Goal: Check status

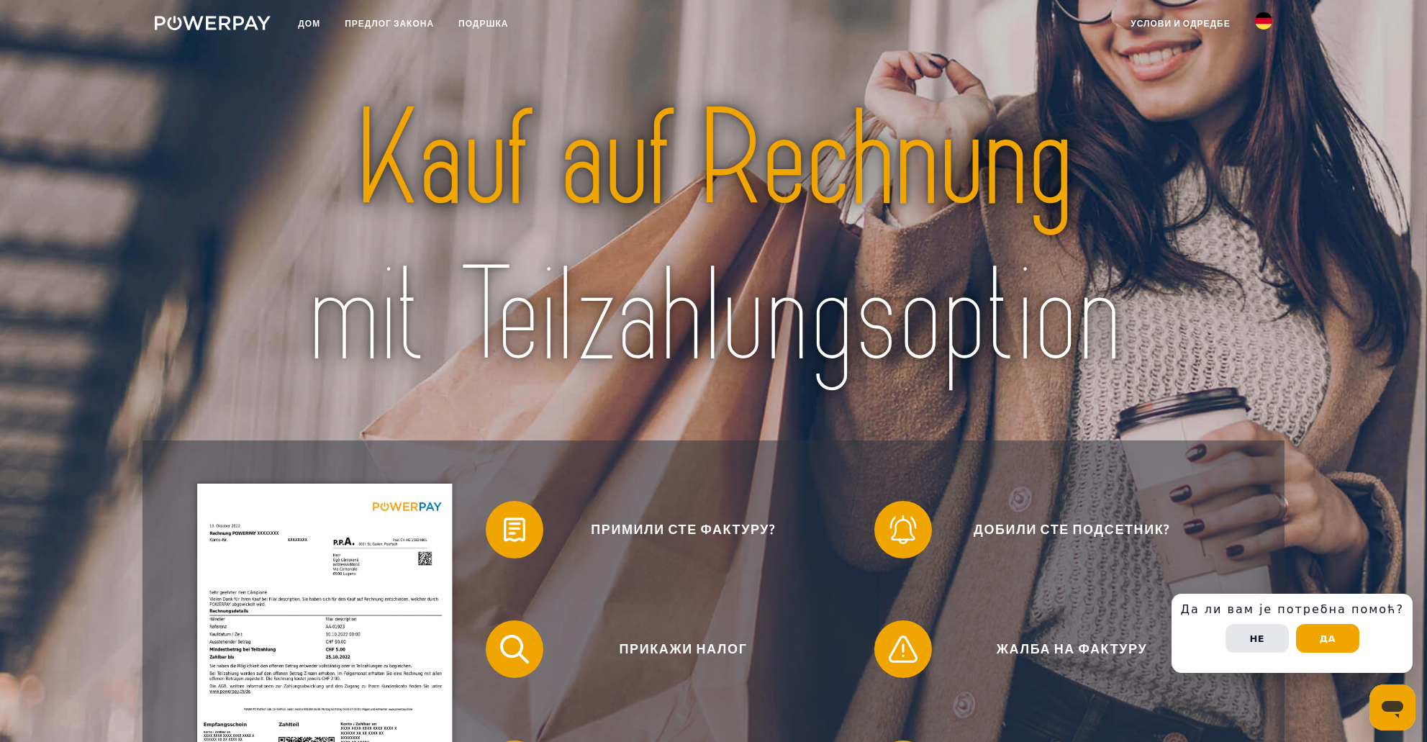
click at [1215, 364] on img at bounding box center [713, 238] width 1007 height 328
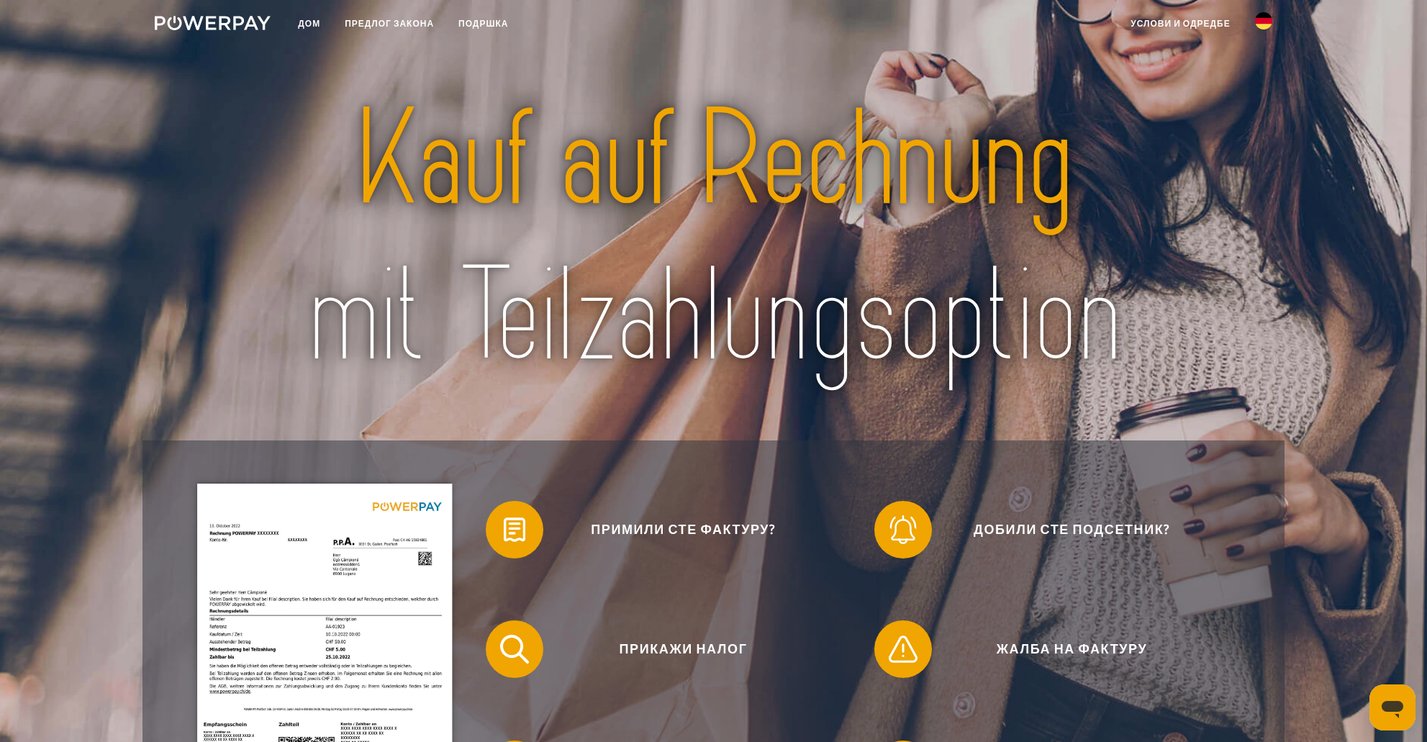
click at [226, 25] on img at bounding box center [213, 23] width 116 height 14
click at [247, 32] on link at bounding box center [212, 26] width 140 height 30
click at [240, 22] on img at bounding box center [213, 23] width 116 height 14
click at [310, 27] on font "Дом" at bounding box center [309, 23] width 22 height 11
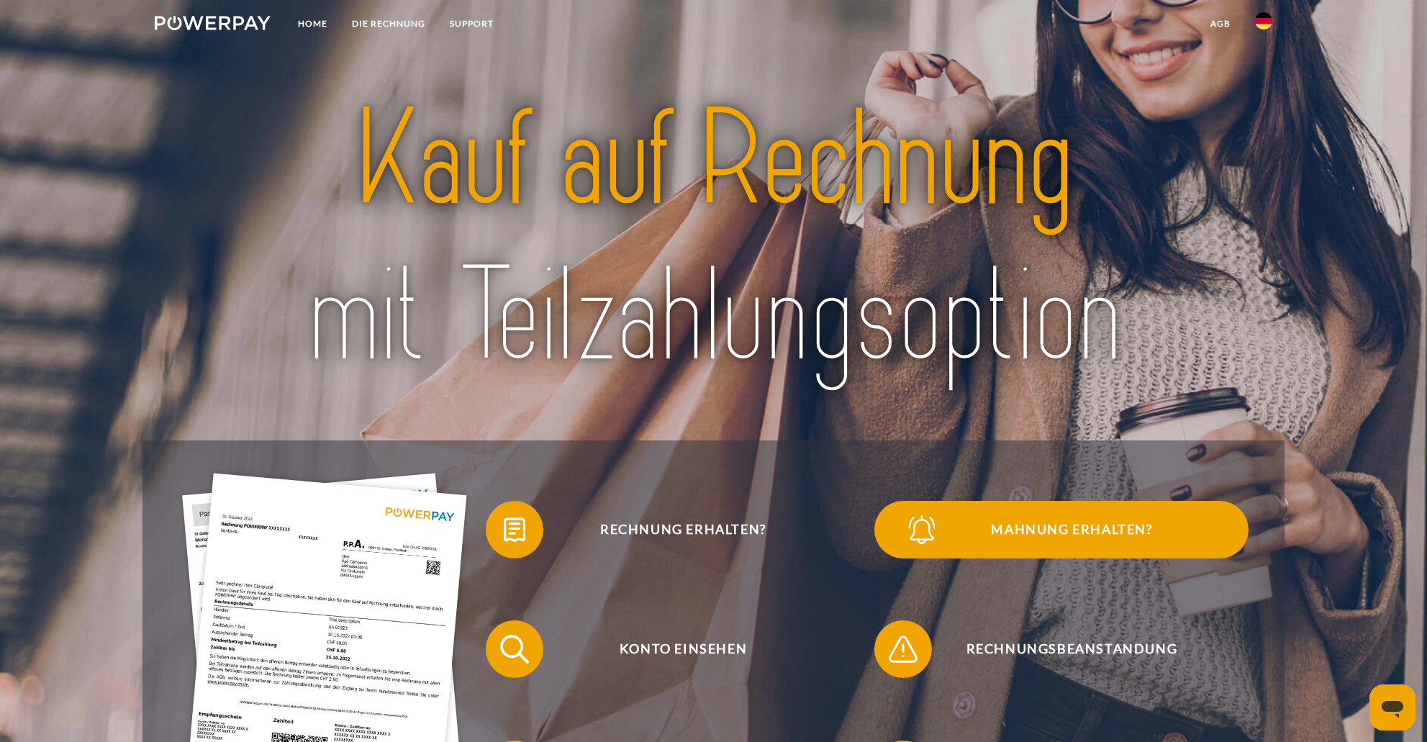
click at [984, 543] on span "Mahnung erhalten?" at bounding box center [1071, 530] width 353 height 58
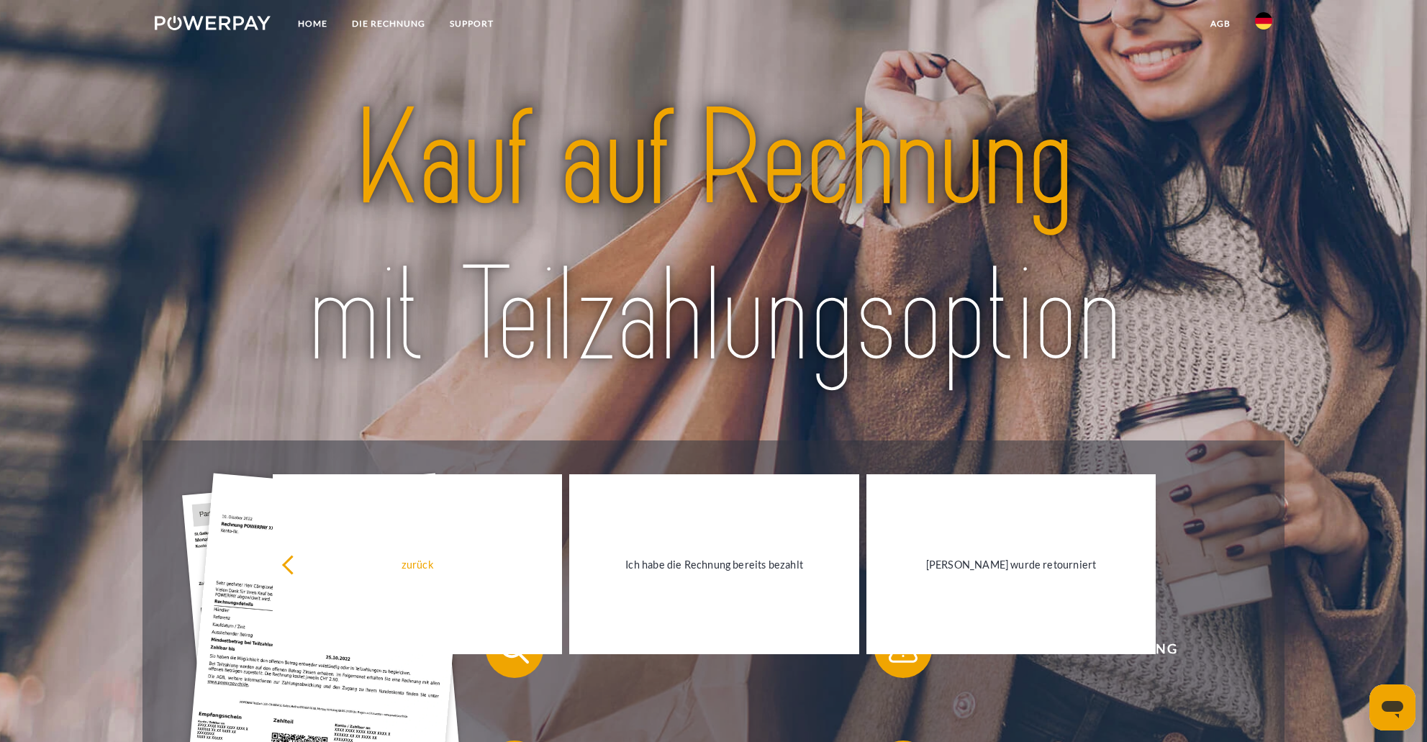
drag, startPoint x: 633, startPoint y: 245, endPoint x: 588, endPoint y: 217, distance: 53.1
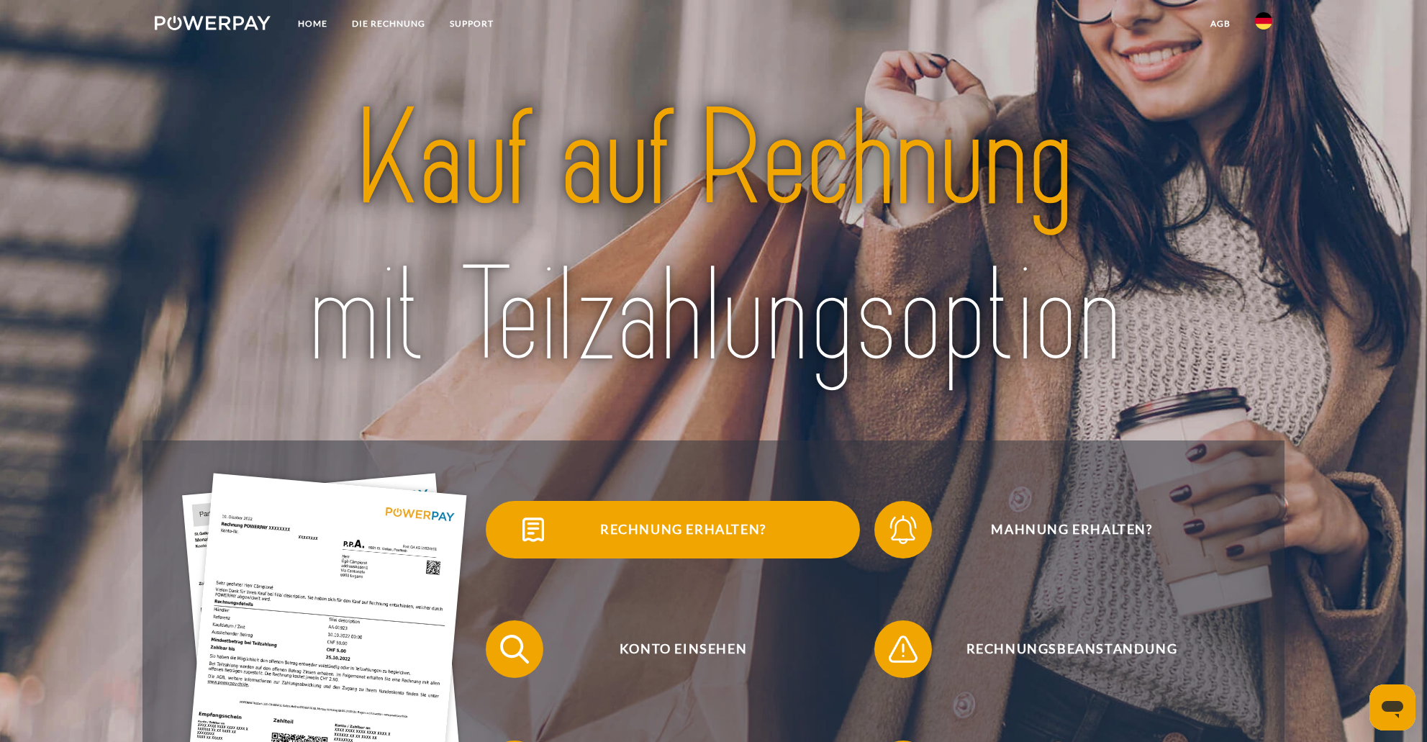
click at [539, 519] on img at bounding box center [533, 530] width 36 height 36
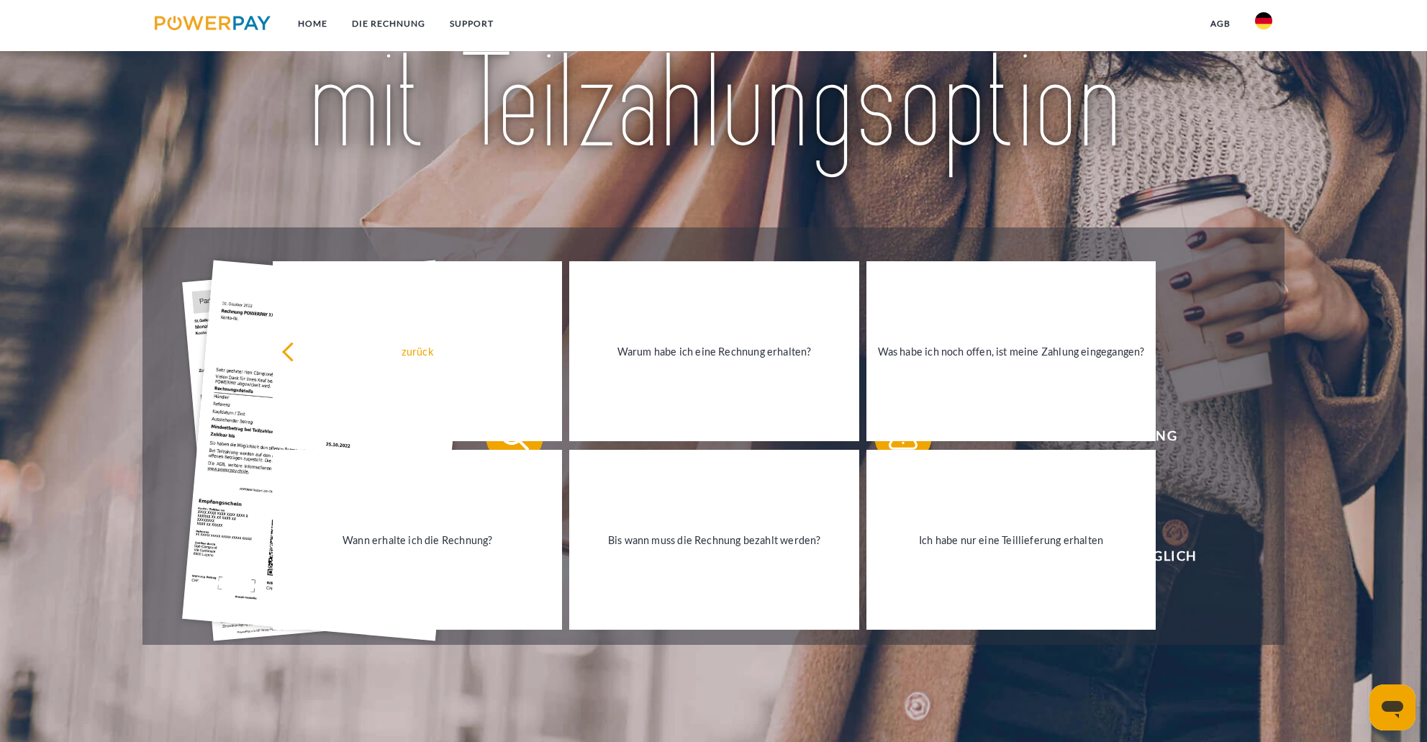
scroll to position [216, 0]
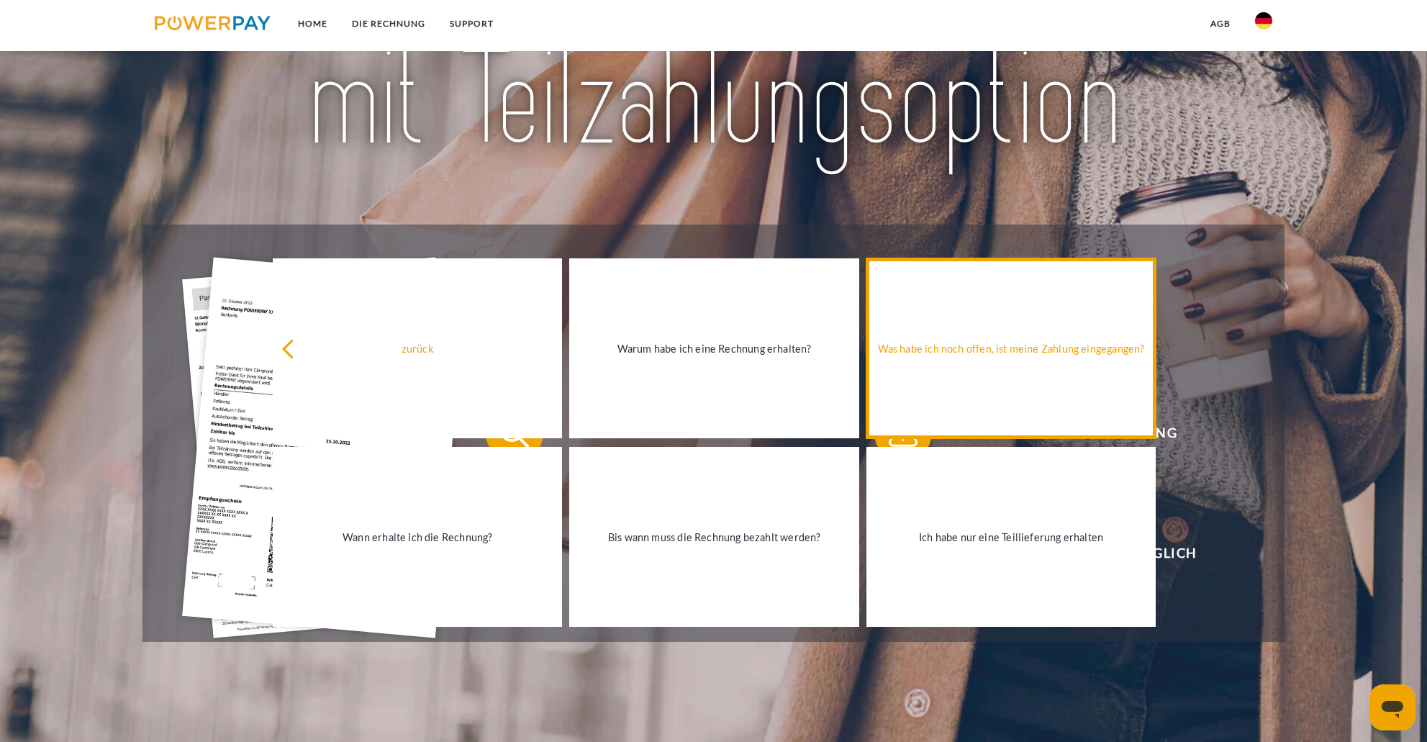
click at [998, 325] on link "Was habe ich noch offen, ist meine Zahlung eingegangen?" at bounding box center [1010, 348] width 289 height 180
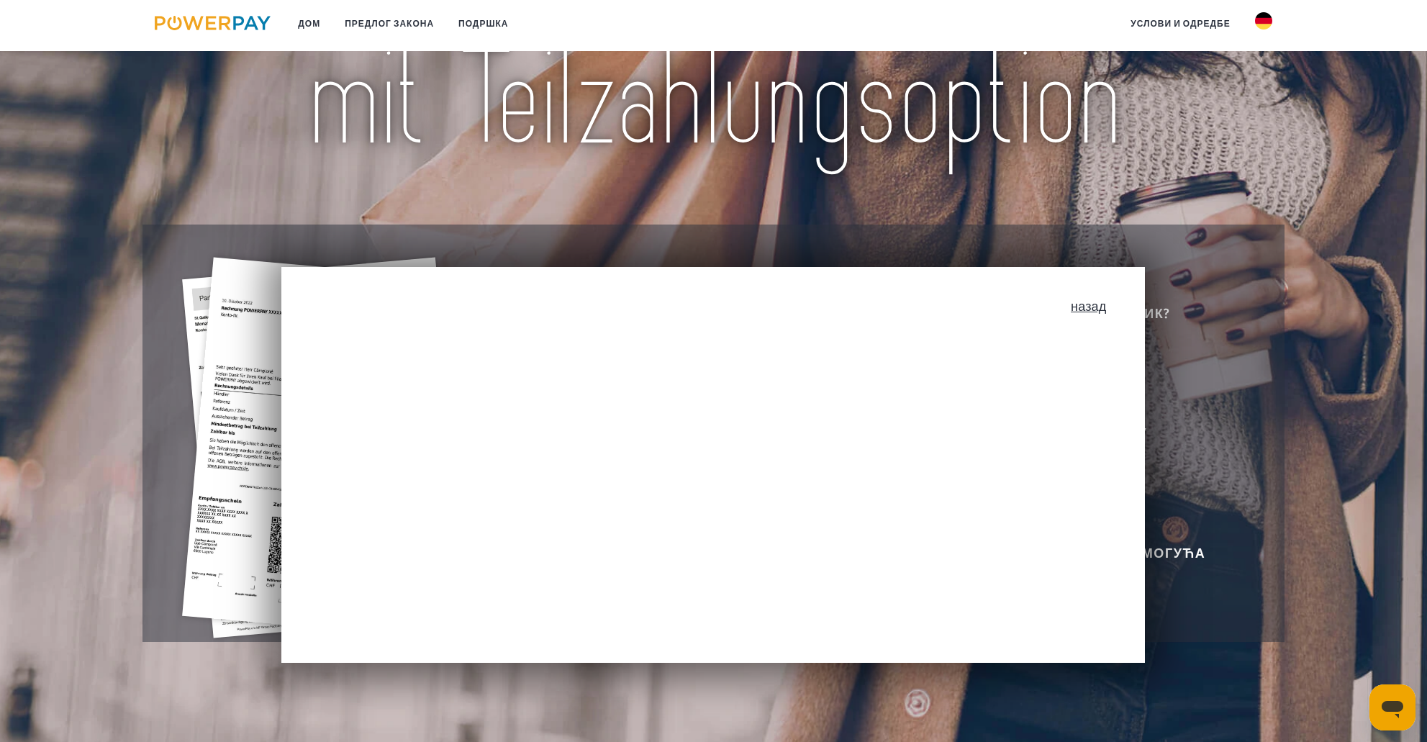
click at [1100, 307] on font "назад" at bounding box center [1088, 306] width 35 height 16
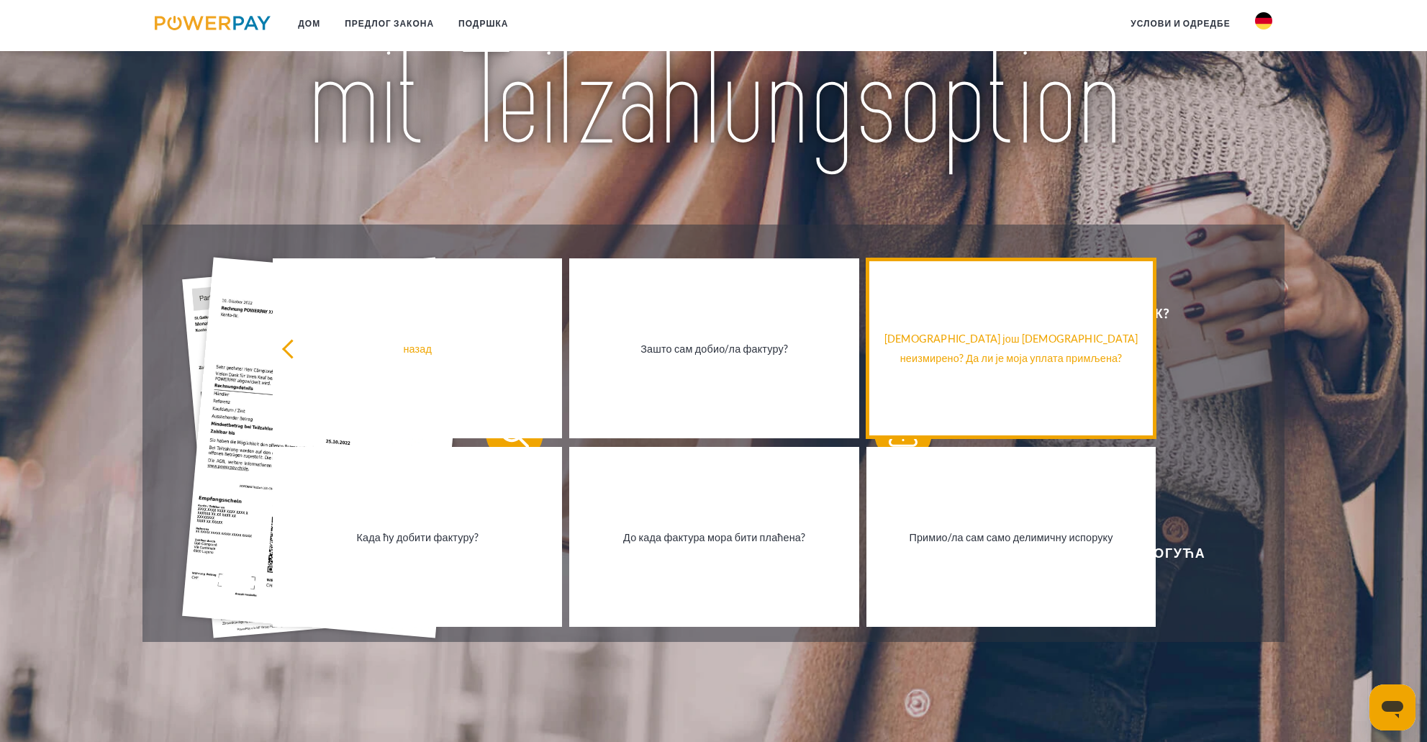
click at [1013, 361] on font "[DEMOGRAPHIC_DATA] још [DEMOGRAPHIC_DATA] неизмирено? Да ли је моја уплата прим…" at bounding box center [1010, 348] width 253 height 32
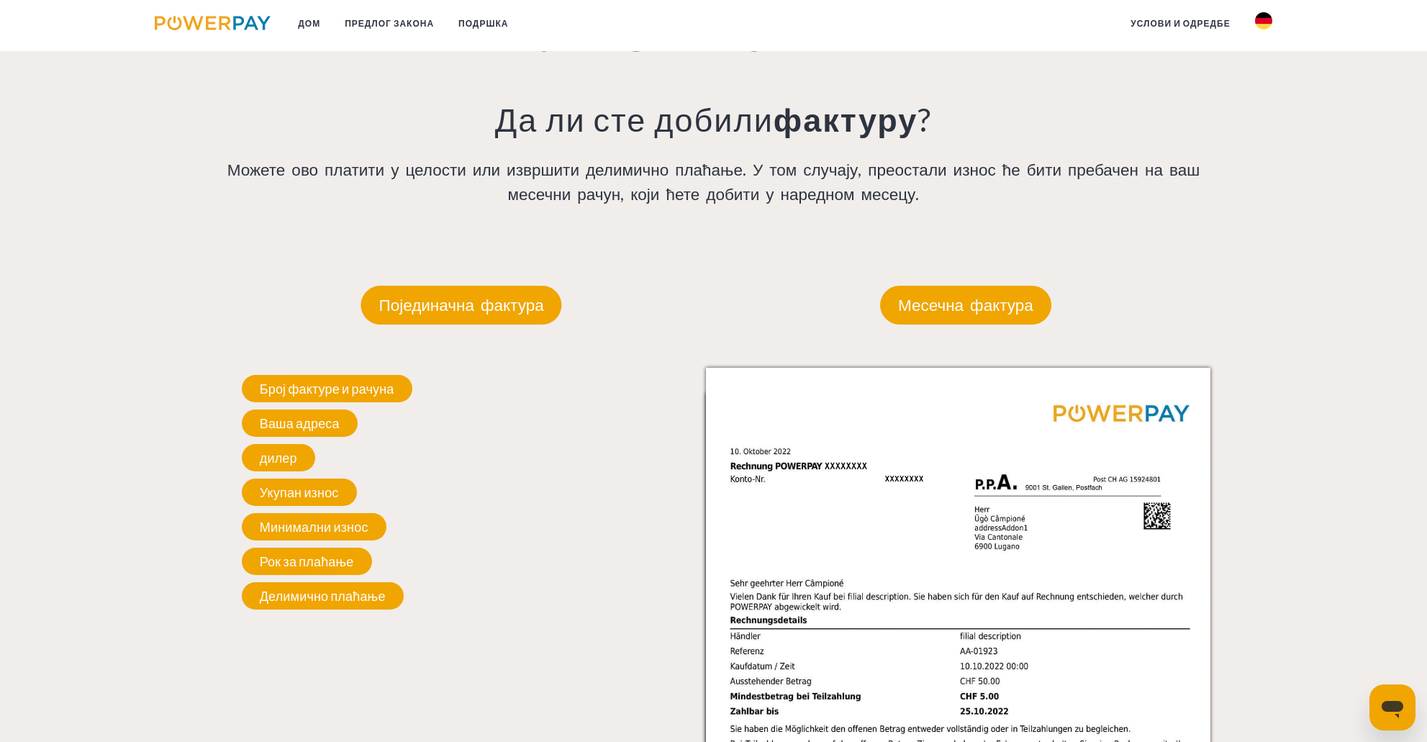
scroll to position [1080, 0]
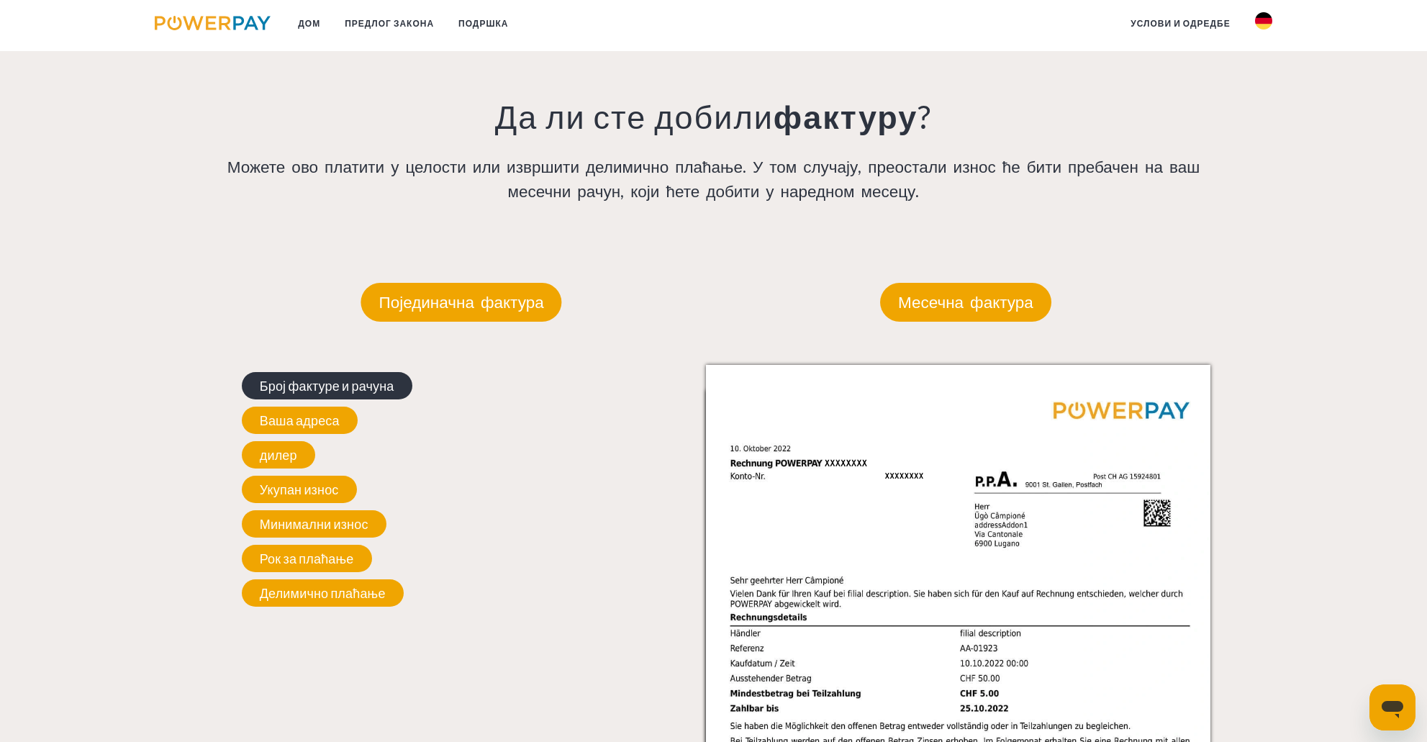
click at [344, 388] on font "Број фактуре и рачуна" at bounding box center [327, 386] width 135 height 16
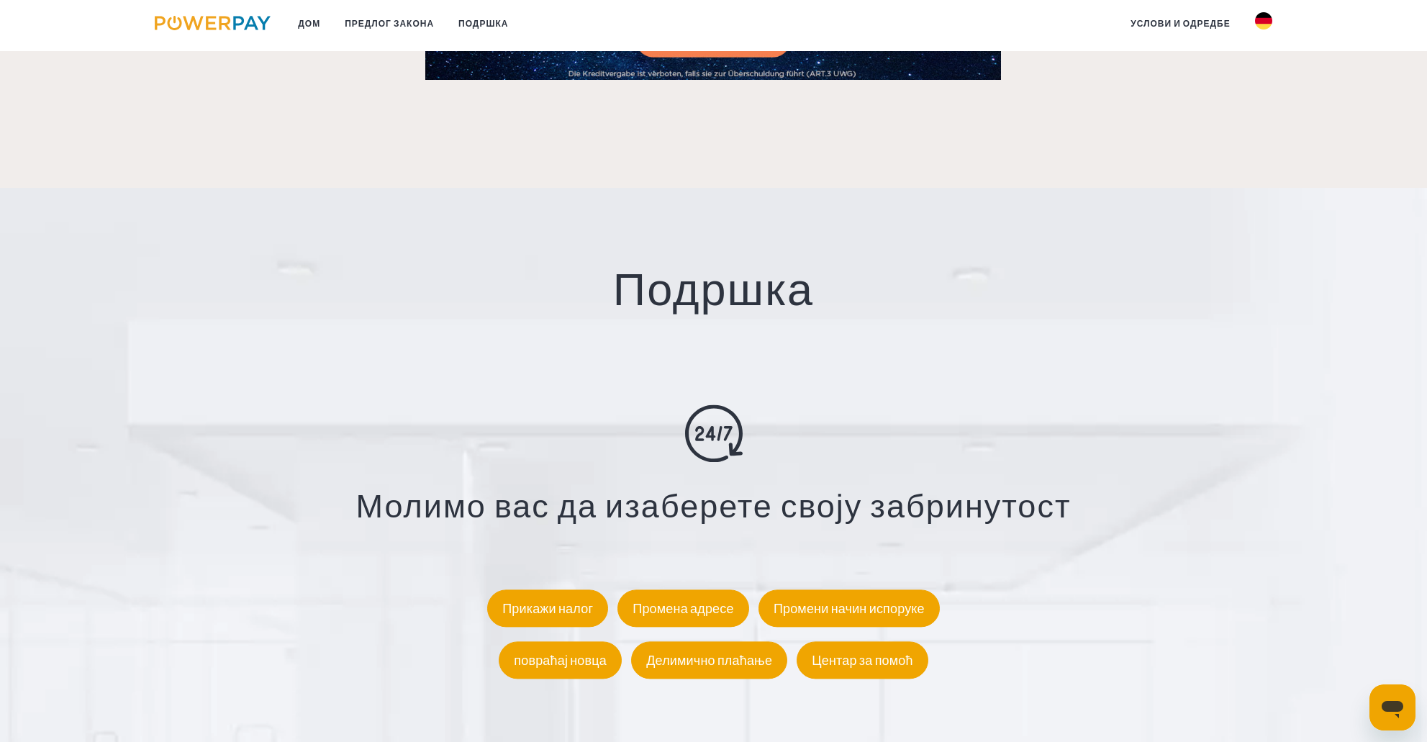
scroll to position [2591, 0]
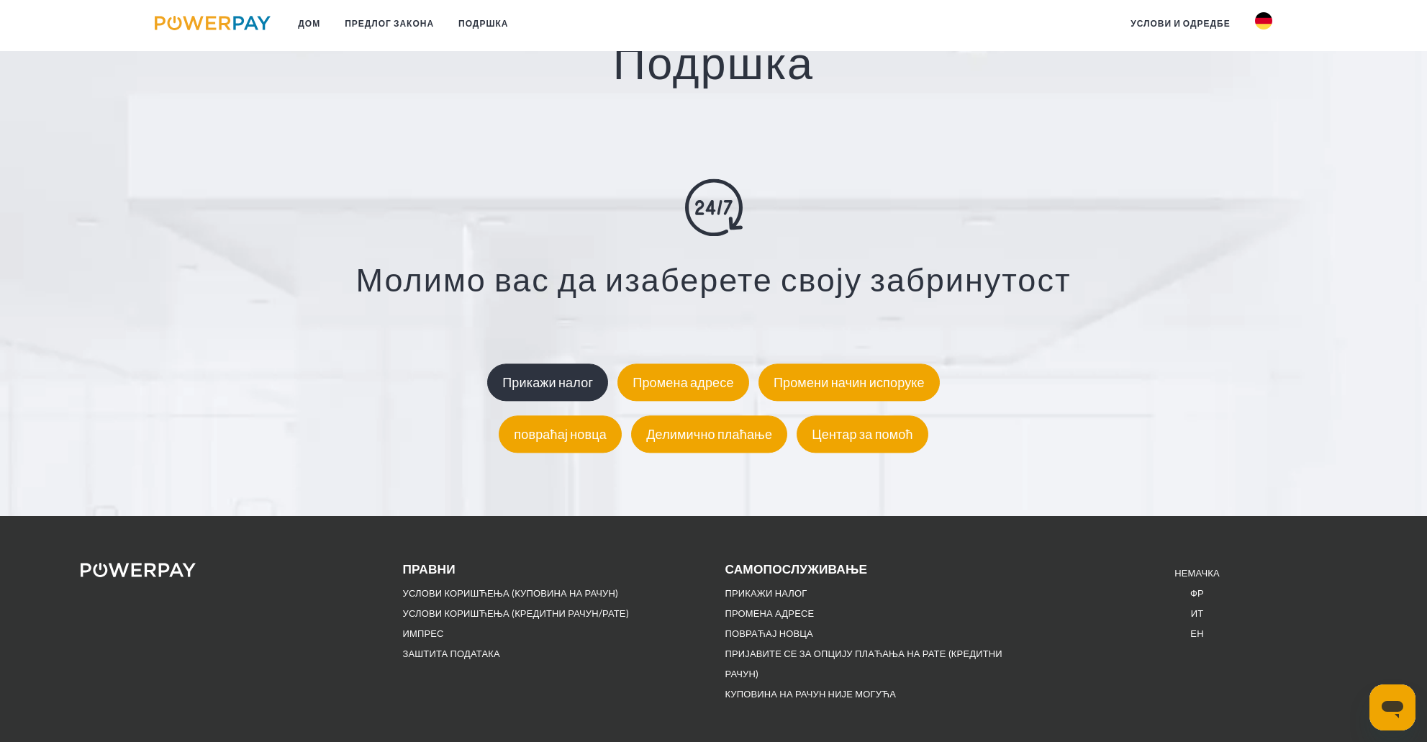
click at [538, 391] on font "Прикажи налог" at bounding box center [547, 383] width 91 height 16
